Goal: Communication & Community: Connect with others

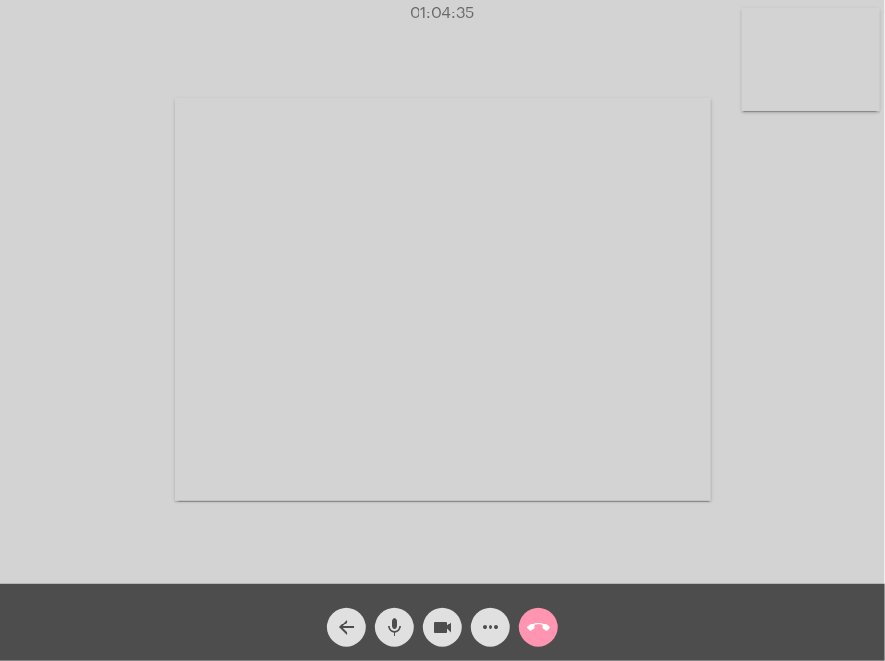
click at [536, 615] on mat-icon "call_end" at bounding box center [538, 626] width 23 height 23
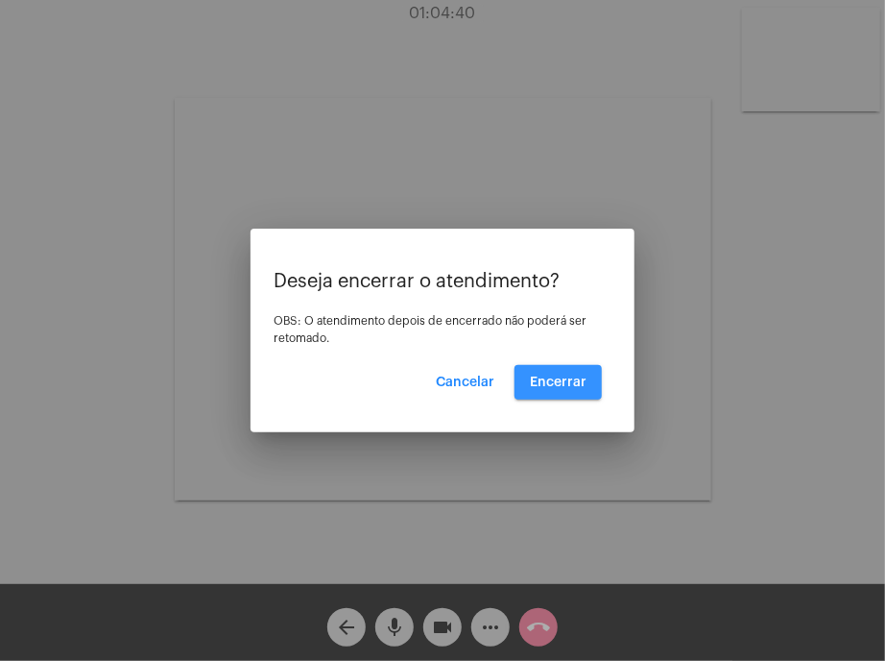
click at [573, 394] on button "Encerrar" at bounding box center [558, 382] width 87 height 35
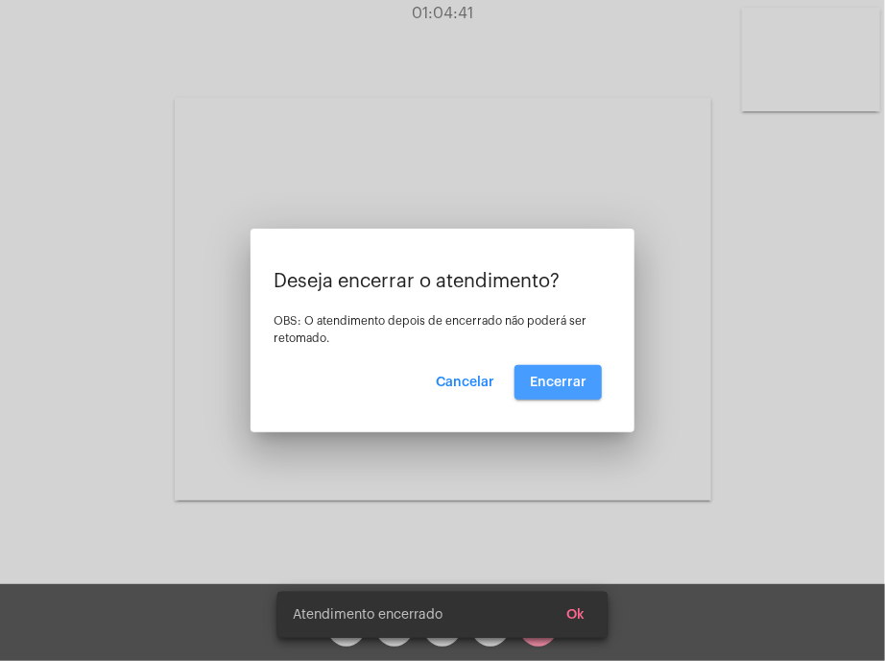
click at [573, 394] on button "Encerrar" at bounding box center [558, 382] width 87 height 35
click at [573, 394] on video at bounding box center [443, 299] width 537 height 402
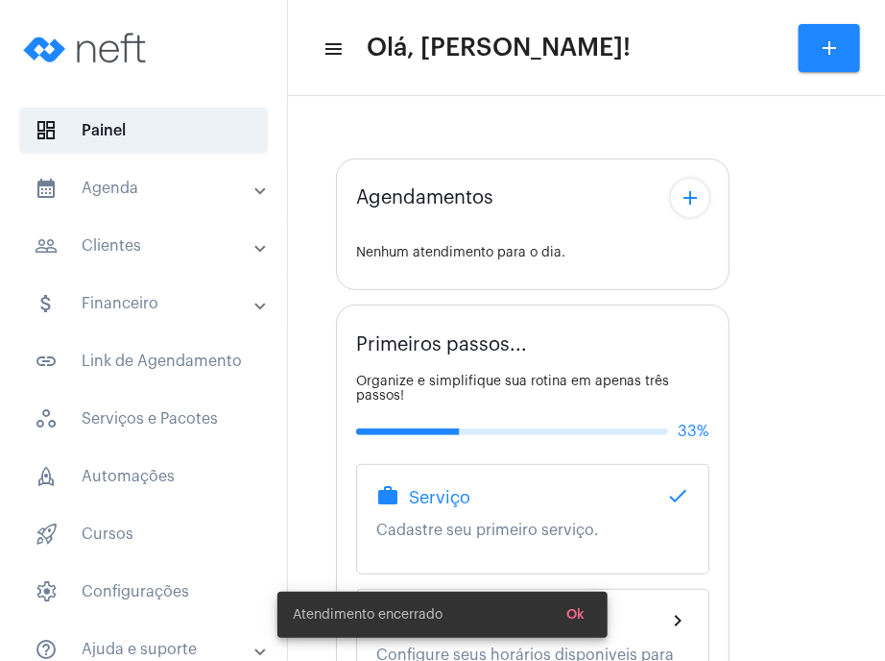
type input "[URL][DOMAIN_NAME][PERSON_NAME][PERSON_NAME]"
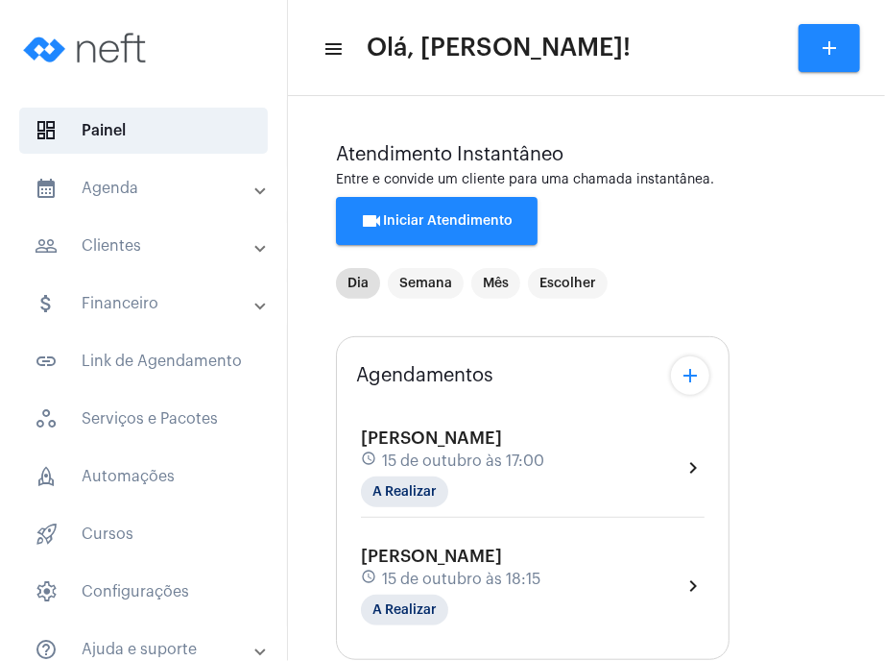
click at [603, 586] on div "[PERSON_NAME] schedule 15 de outubro às 18:15 A Realizar chevron_right" at bounding box center [533, 585] width 344 height 79
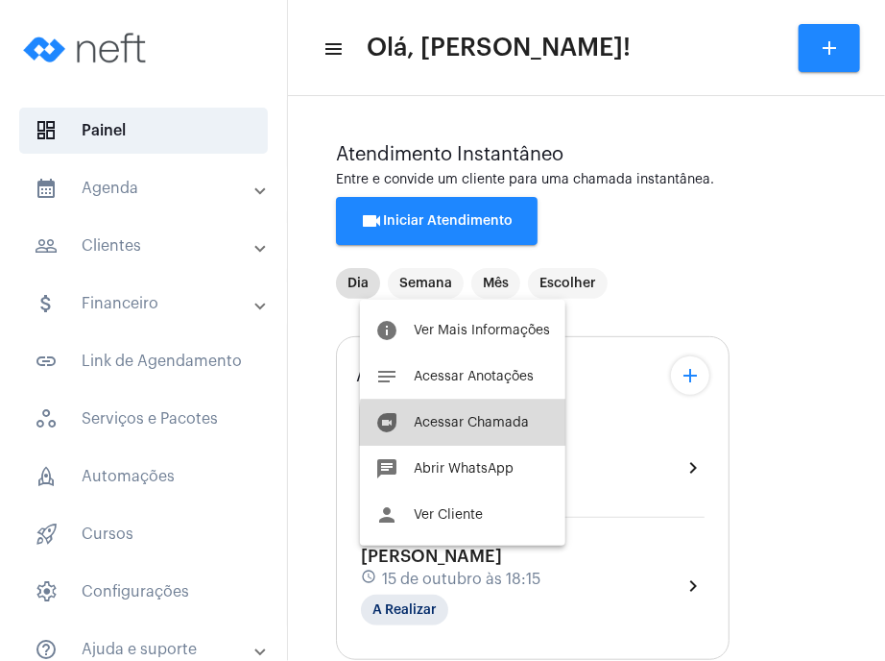
click at [517, 432] on button "duo [PERSON_NAME]" at bounding box center [462, 422] width 205 height 46
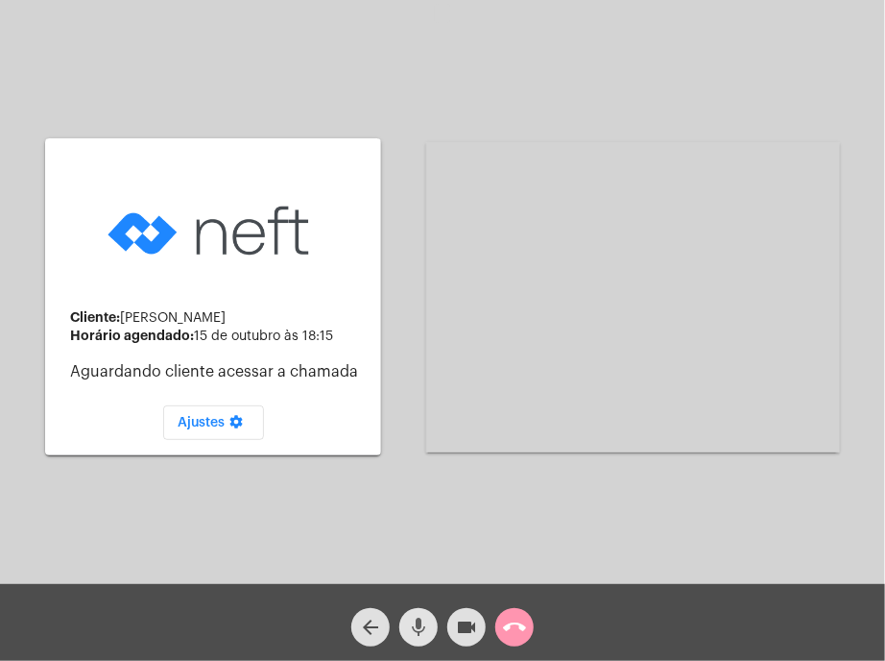
click at [403, 615] on button "mic" at bounding box center [418, 627] width 38 height 38
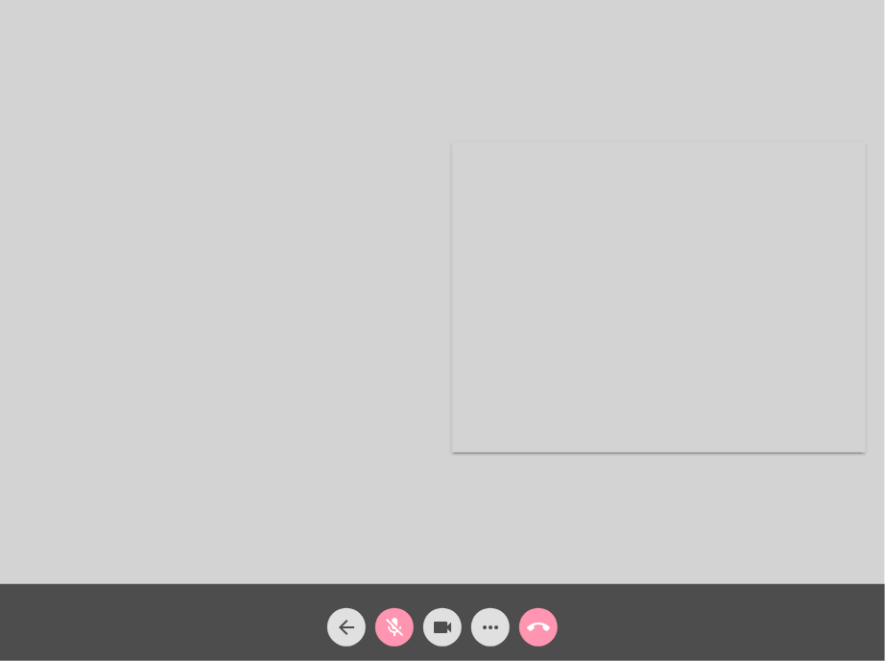
click at [403, 615] on mat-icon "mic_off" at bounding box center [394, 626] width 23 height 23
